Goal: Task Accomplishment & Management: Complete application form

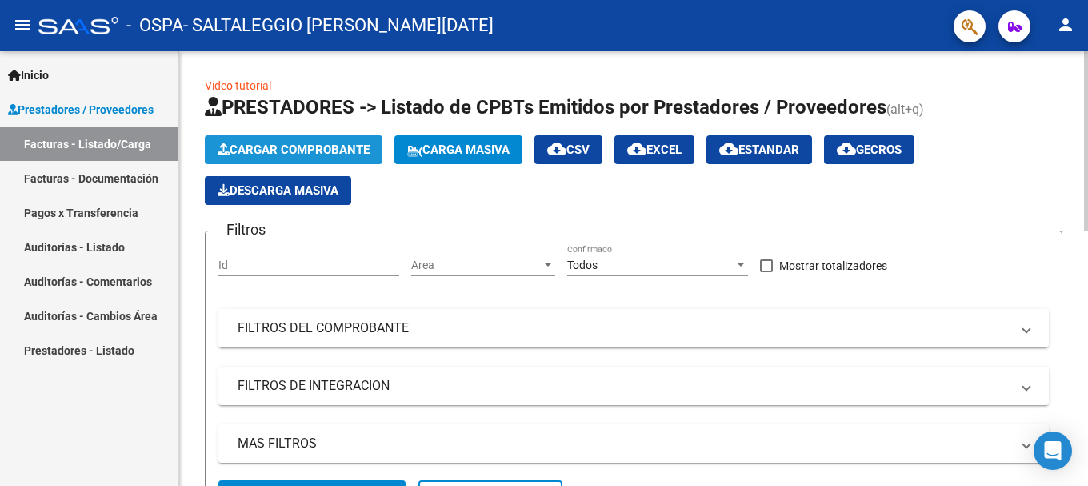
click at [303, 146] on span "Cargar Comprobante" at bounding box center [294, 149] width 152 height 14
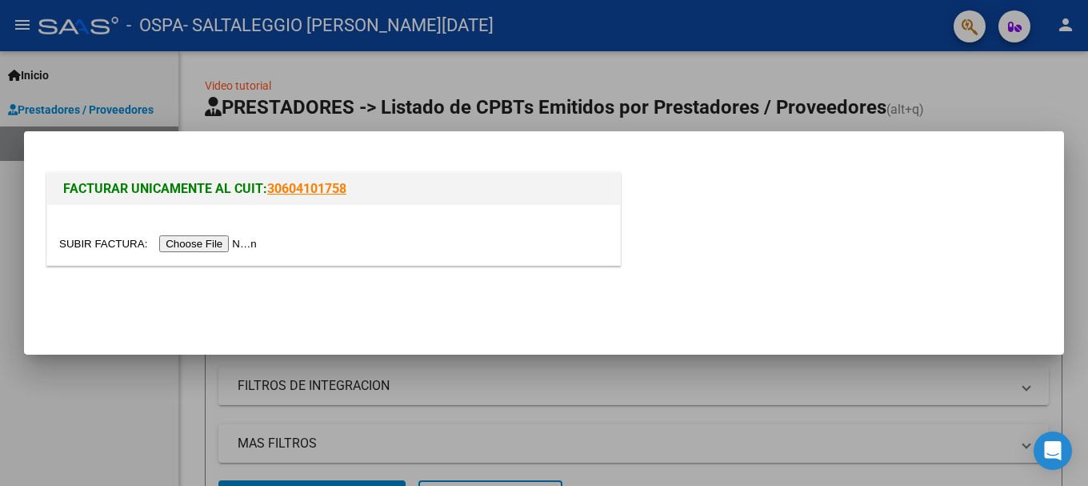
click at [199, 244] on input "file" at bounding box center [160, 243] width 202 height 17
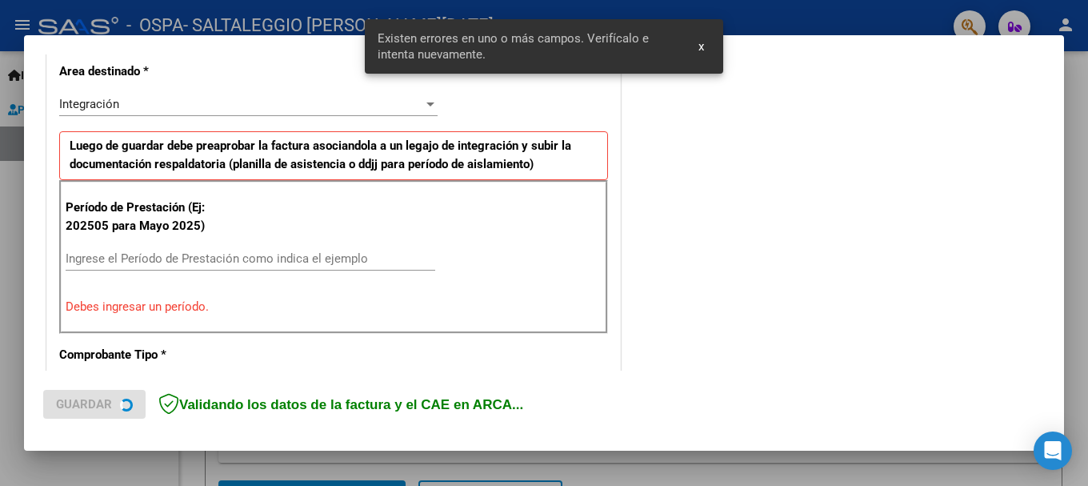
scroll to position [399, 0]
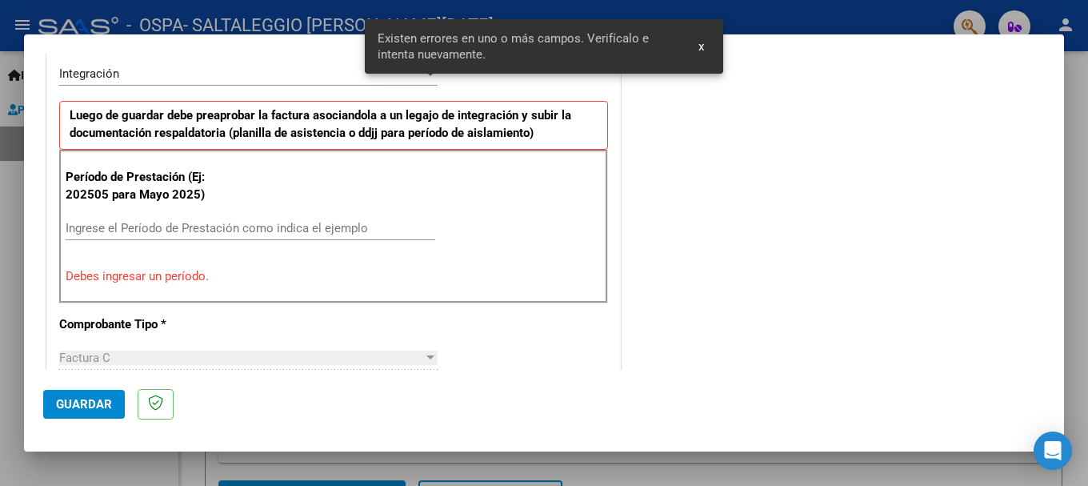
click at [133, 230] on input "Ingrese el Período de Prestación como indica el ejemplo" at bounding box center [251, 228] width 370 height 14
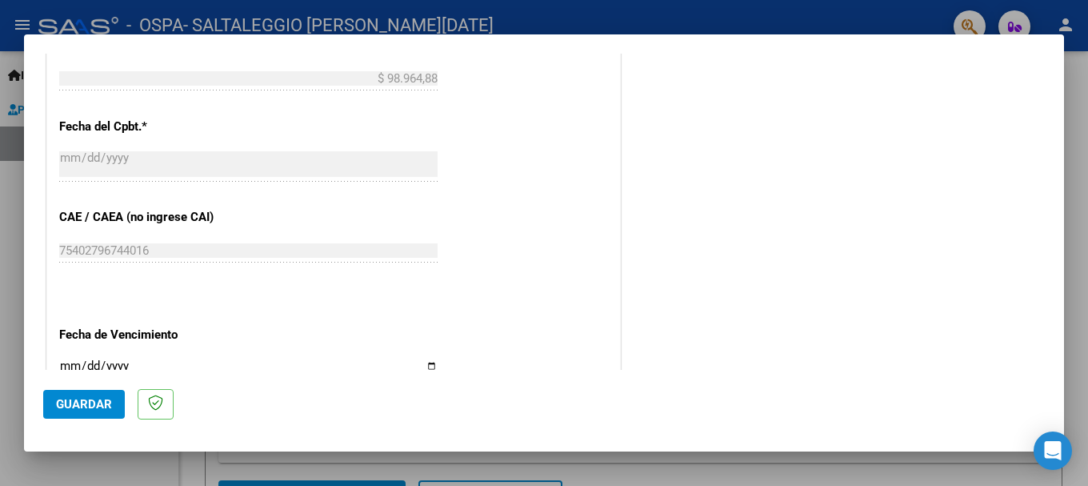
scroll to position [960, 0]
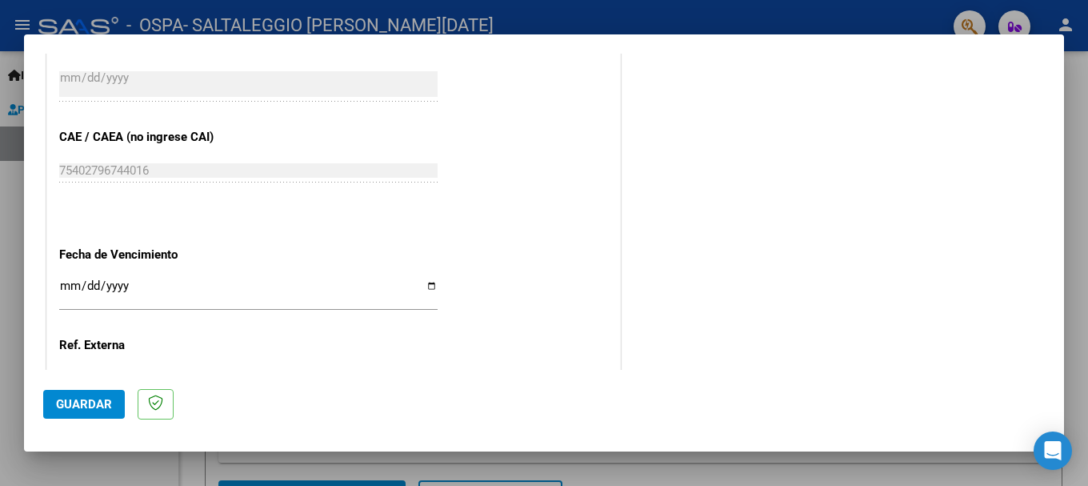
type input "202509"
click at [76, 289] on input "Ingresar la fecha" at bounding box center [248, 292] width 379 height 26
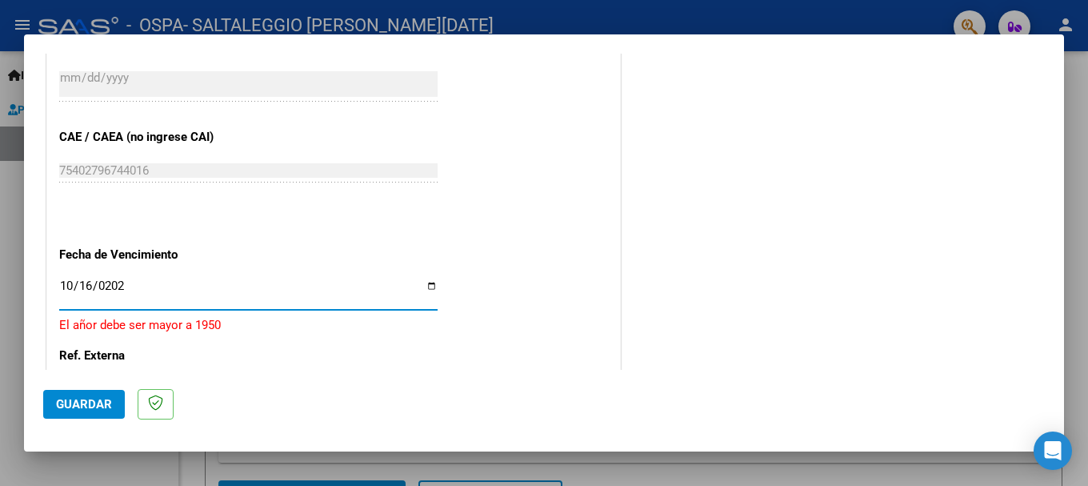
type input "[DATE]"
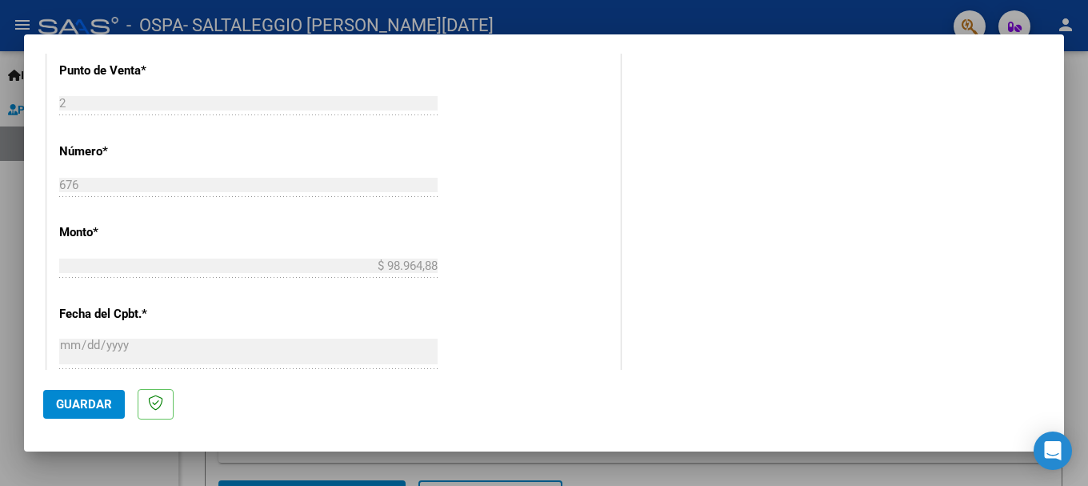
scroll to position [1092, 0]
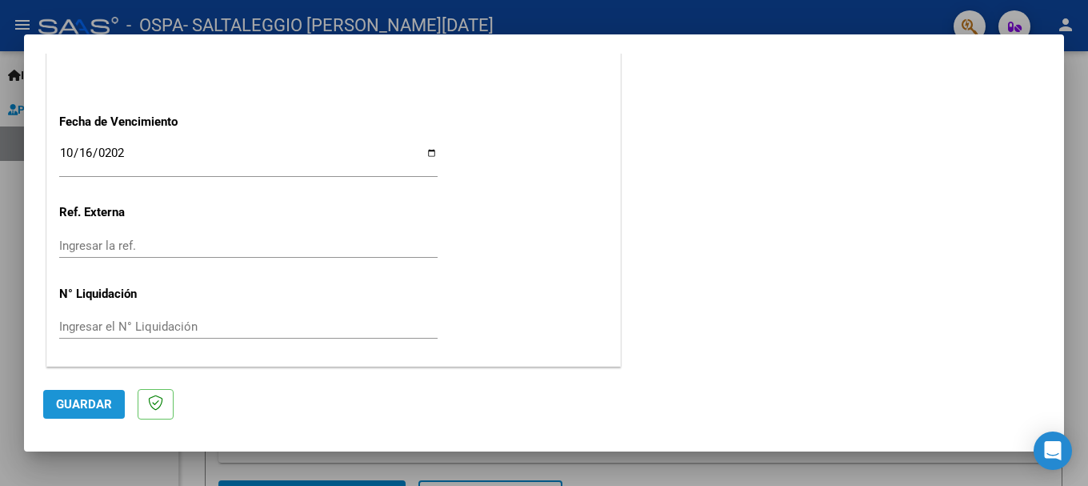
click at [94, 408] on span "Guardar" at bounding box center [84, 404] width 56 height 14
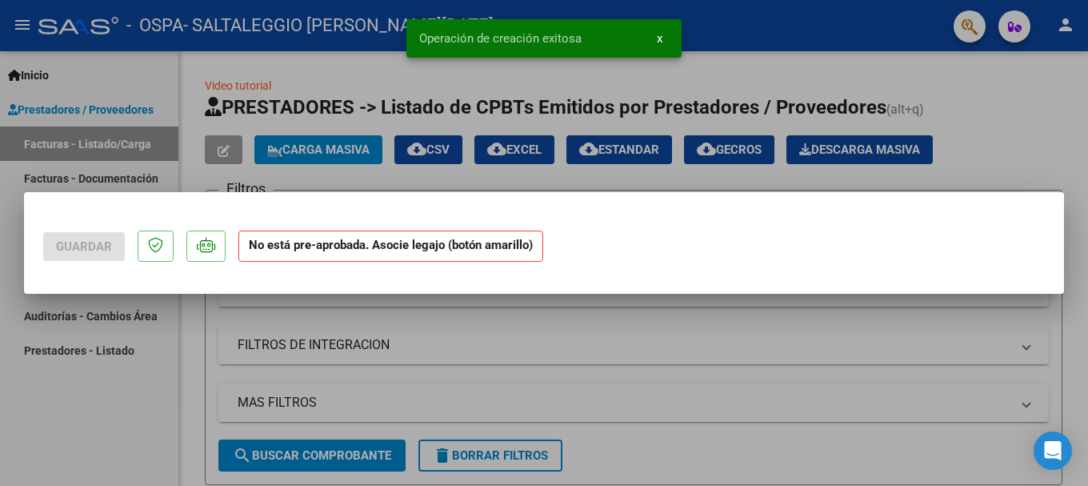
scroll to position [0, 0]
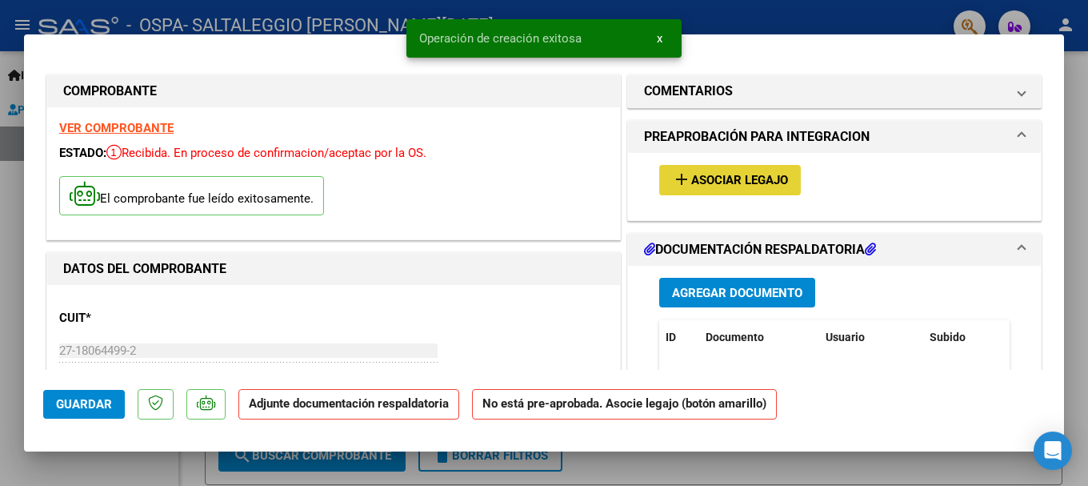
click at [736, 179] on span "Asociar Legajo" at bounding box center [739, 181] width 97 height 14
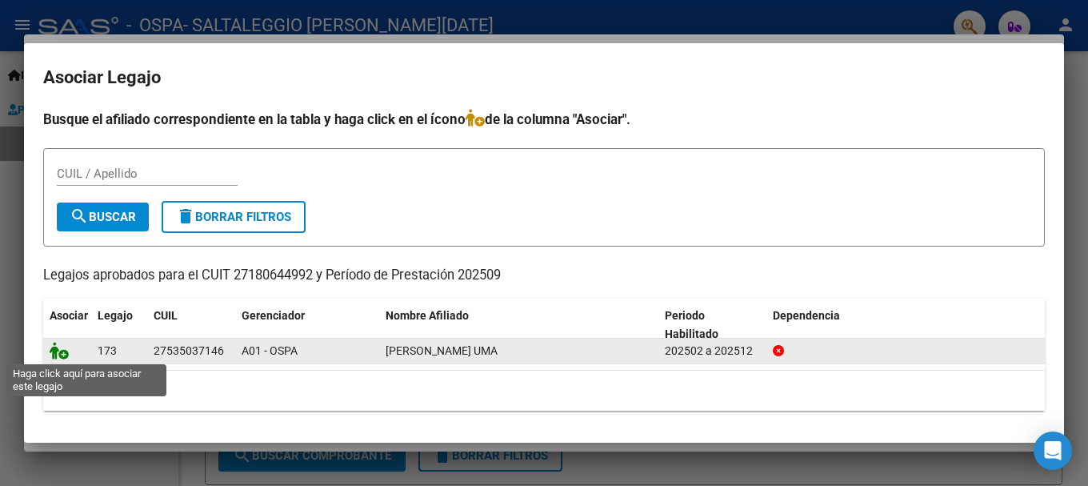
click at [54, 347] on icon at bounding box center [59, 351] width 19 height 18
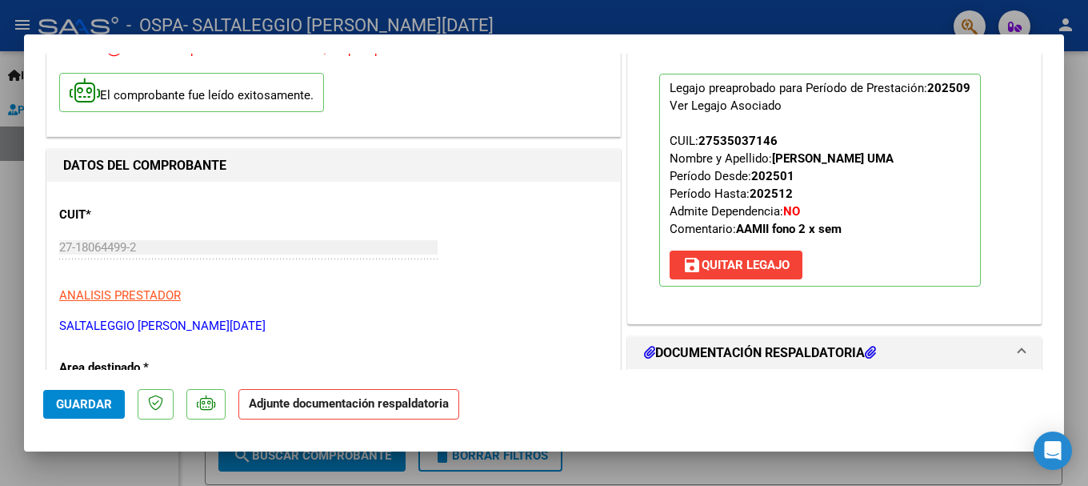
scroll to position [160, 0]
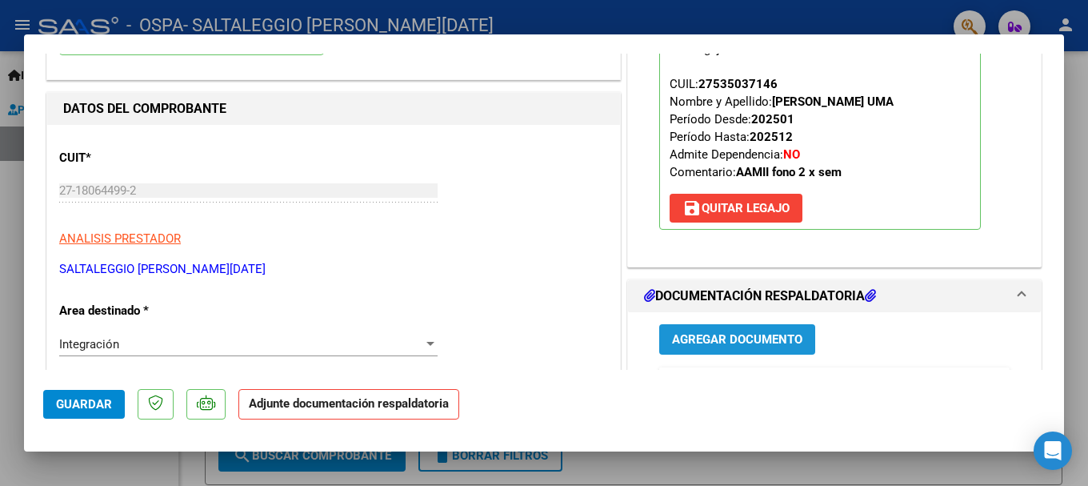
click at [721, 333] on span "Agregar Documento" at bounding box center [737, 340] width 130 height 14
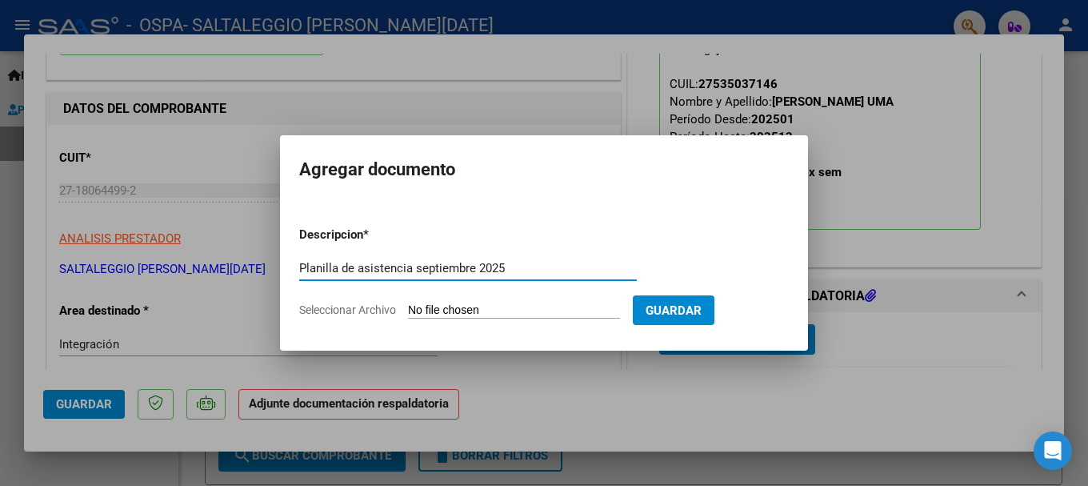
type input "Planilla de asistencia septiembre 2025"
click at [388, 309] on span "Seleccionar Archivo" at bounding box center [347, 309] width 97 height 13
click at [408, 309] on input "Seleccionar Archivo" at bounding box center [514, 310] width 212 height 15
type input "C:\fakepath\Planilla asistencia [DATE].pdf"
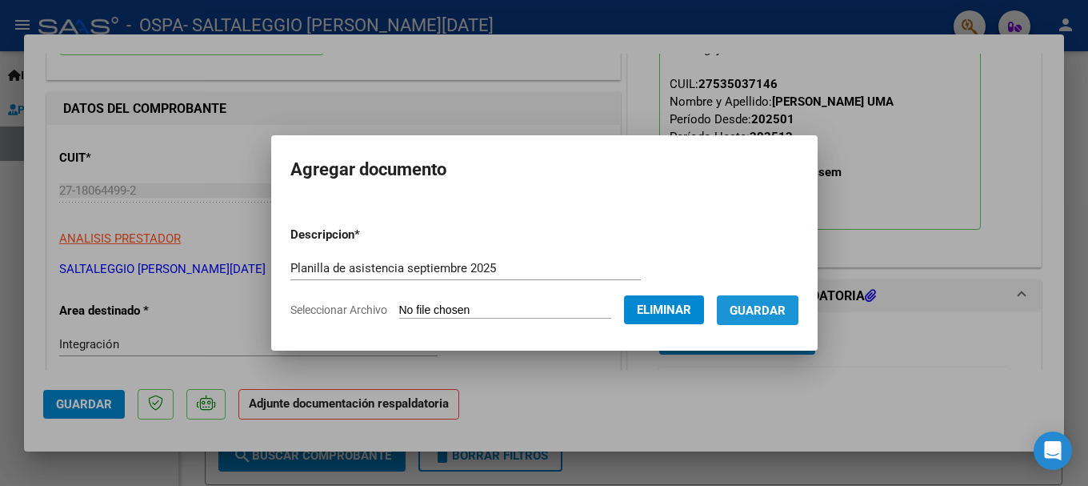
click at [759, 314] on span "Guardar" at bounding box center [758, 310] width 56 height 14
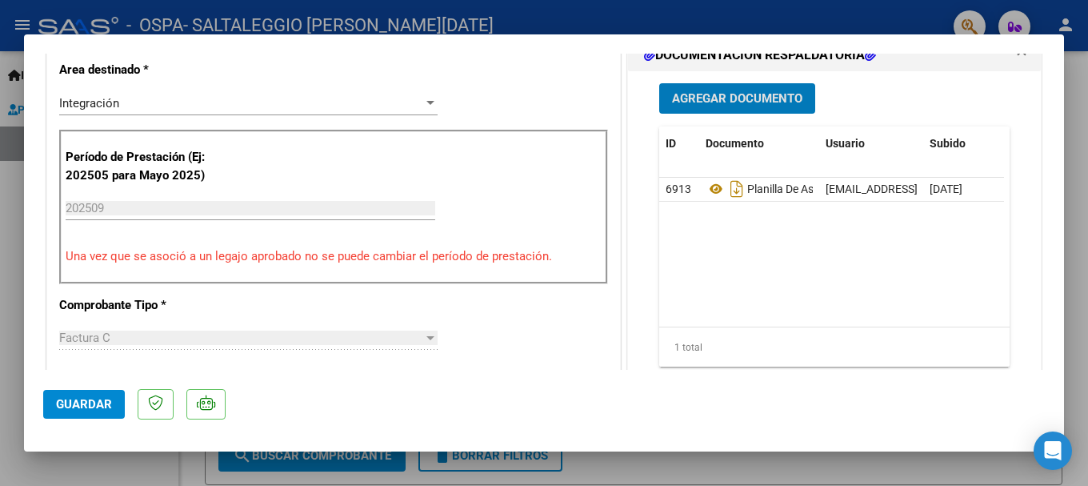
scroll to position [720, 0]
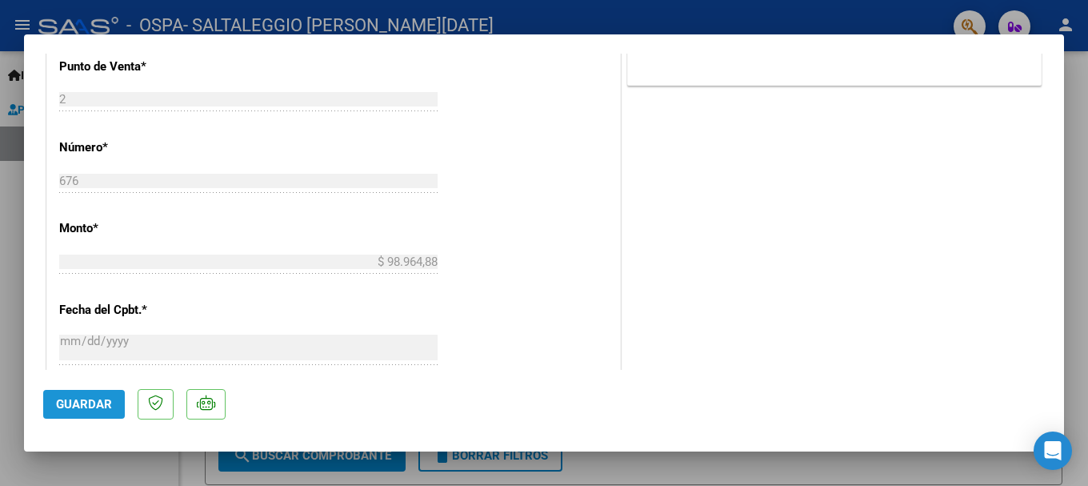
click at [105, 403] on span "Guardar" at bounding box center [84, 404] width 56 height 14
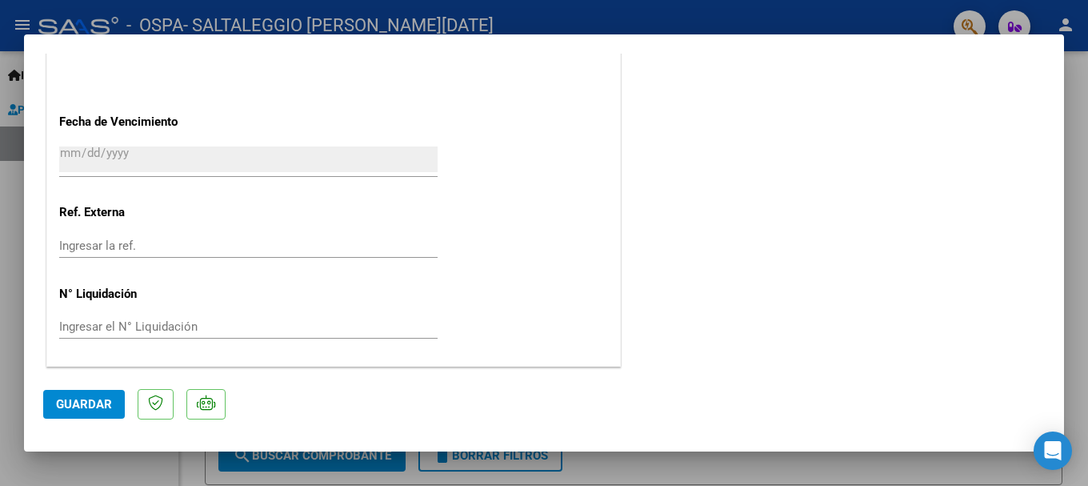
scroll to position [796, 0]
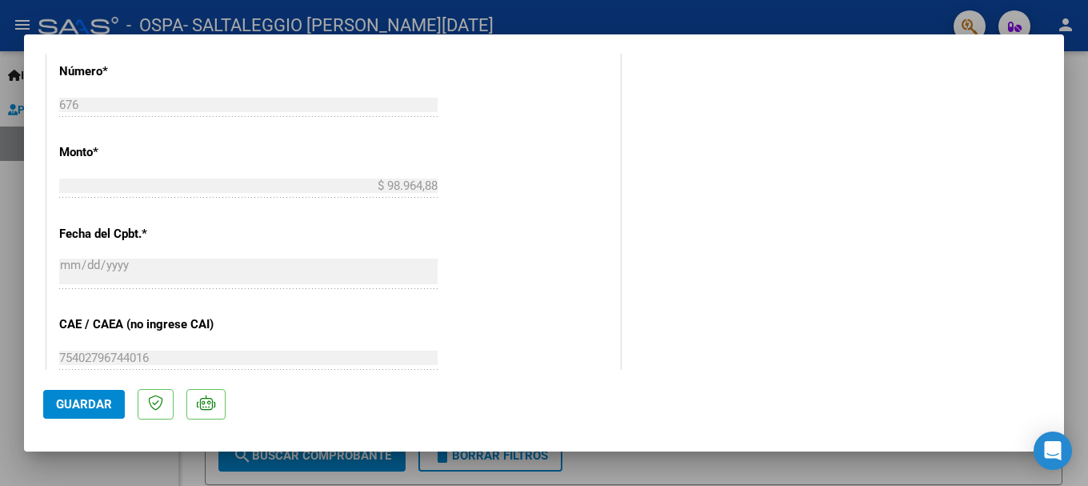
click at [1064, 22] on div at bounding box center [544, 243] width 1088 height 486
type input "$ 0,00"
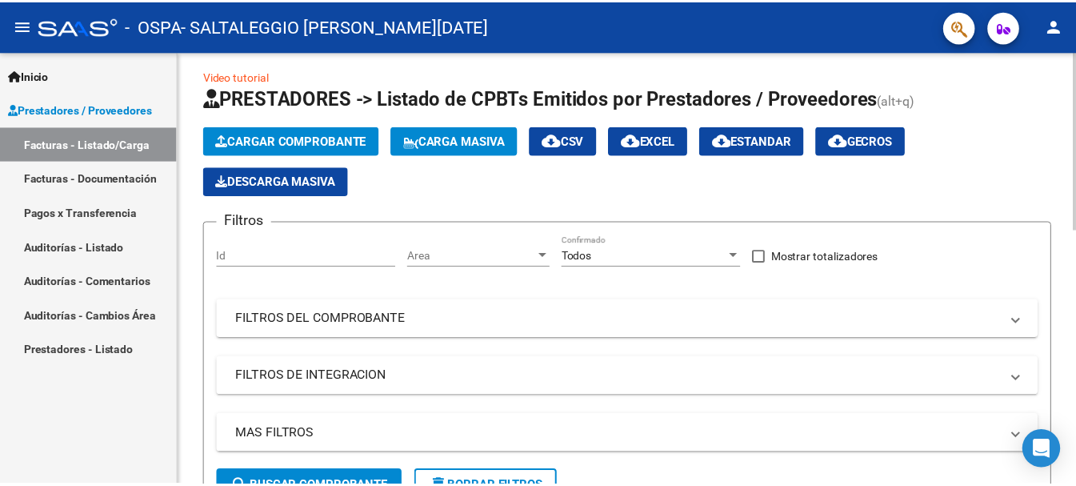
scroll to position [0, 0]
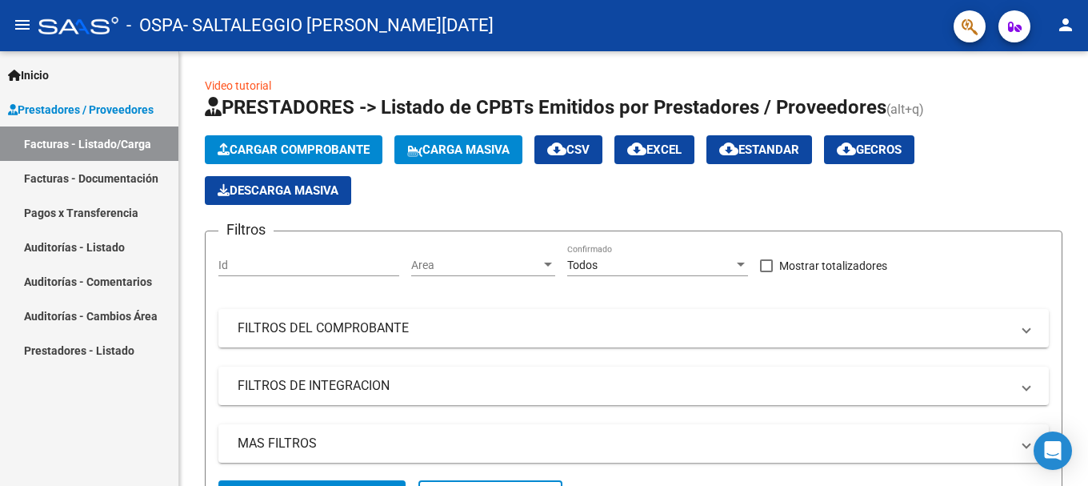
click at [1060, 30] on mat-icon "person" at bounding box center [1065, 24] width 19 height 19
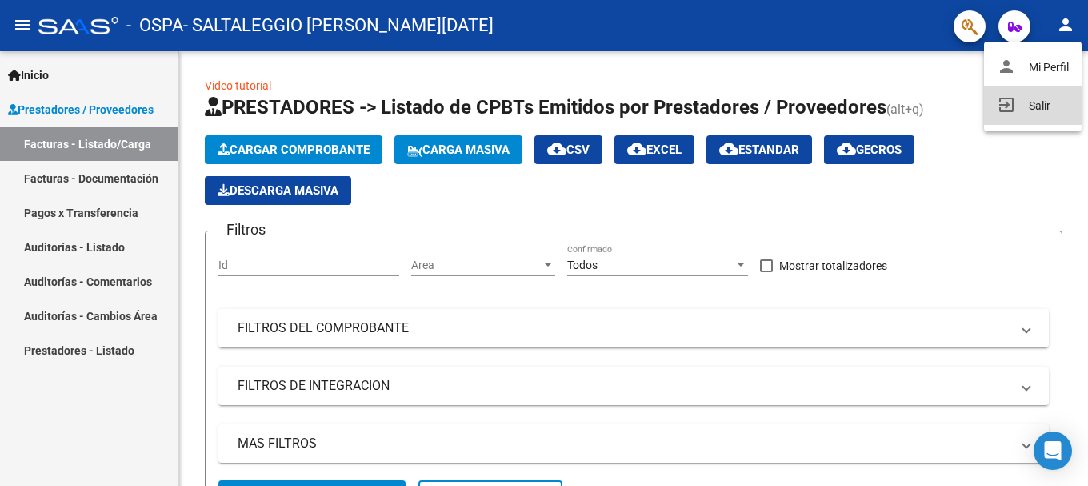
click at [1037, 109] on button "exit_to_app Salir" at bounding box center [1033, 105] width 98 height 38
